Goal: Task Accomplishment & Management: Manage account settings

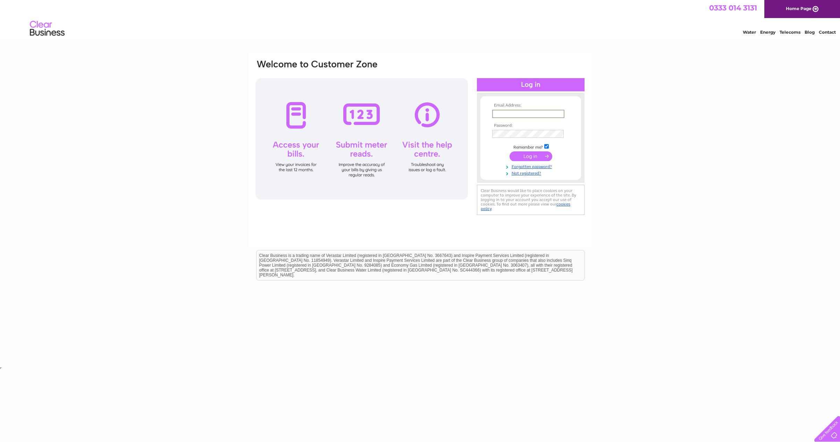
type input "[EMAIL_ADDRESS][DOMAIN_NAME]"
click at [532, 153] on input "submit" at bounding box center [531, 156] width 43 height 10
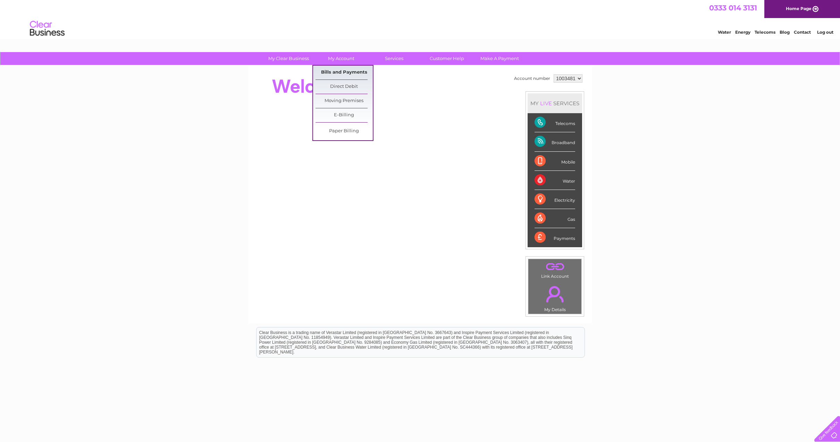
click at [340, 70] on link "Bills and Payments" at bounding box center [344, 73] width 57 height 14
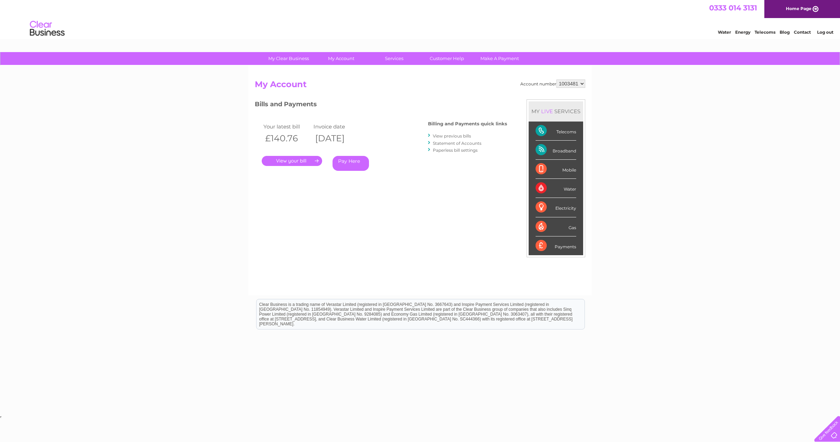
click at [293, 159] on link "." at bounding box center [292, 161] width 60 height 10
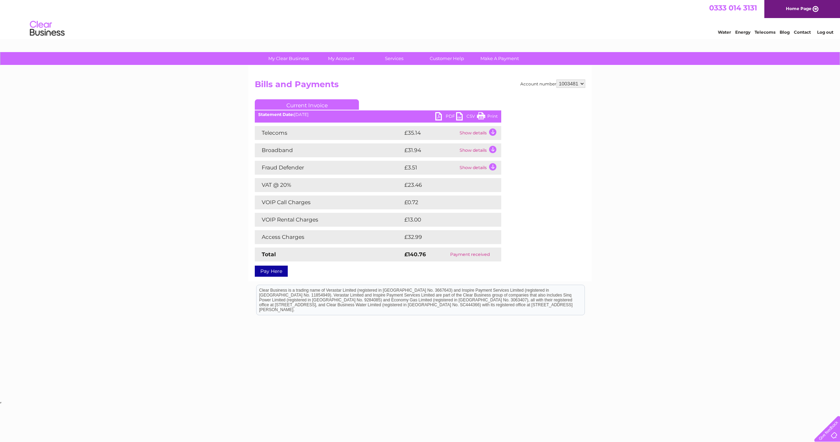
click at [445, 112] on link "PDF" at bounding box center [445, 117] width 21 height 10
